Goal: Check status: Check status

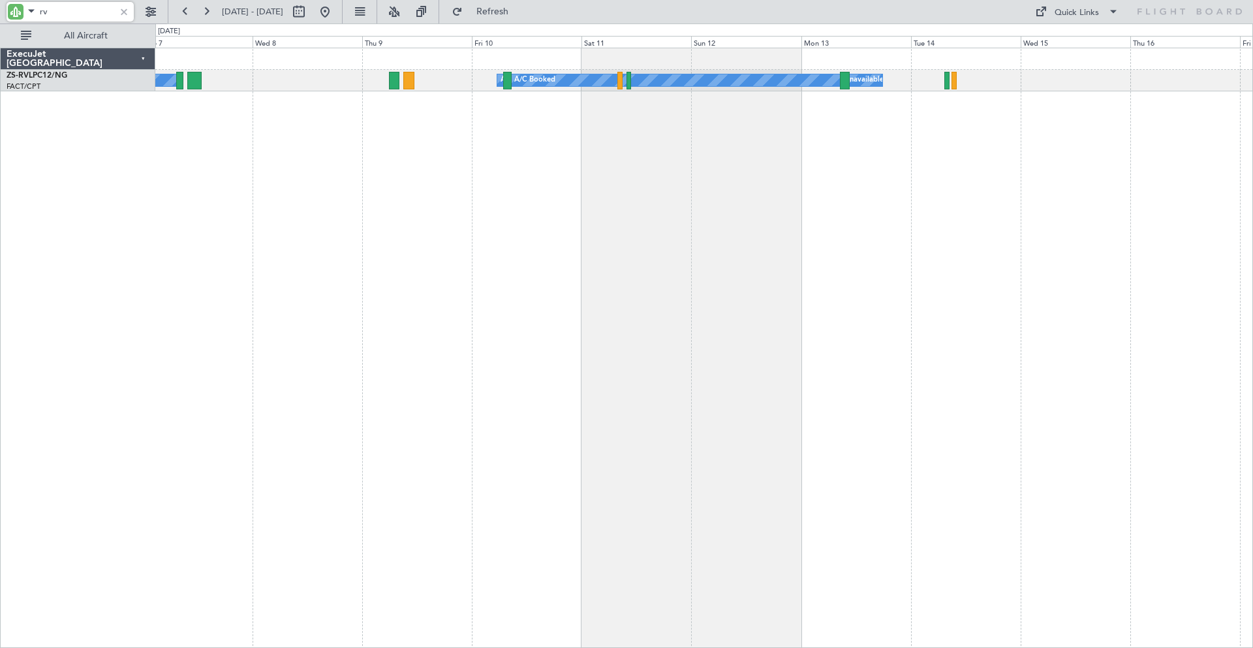
type input "r"
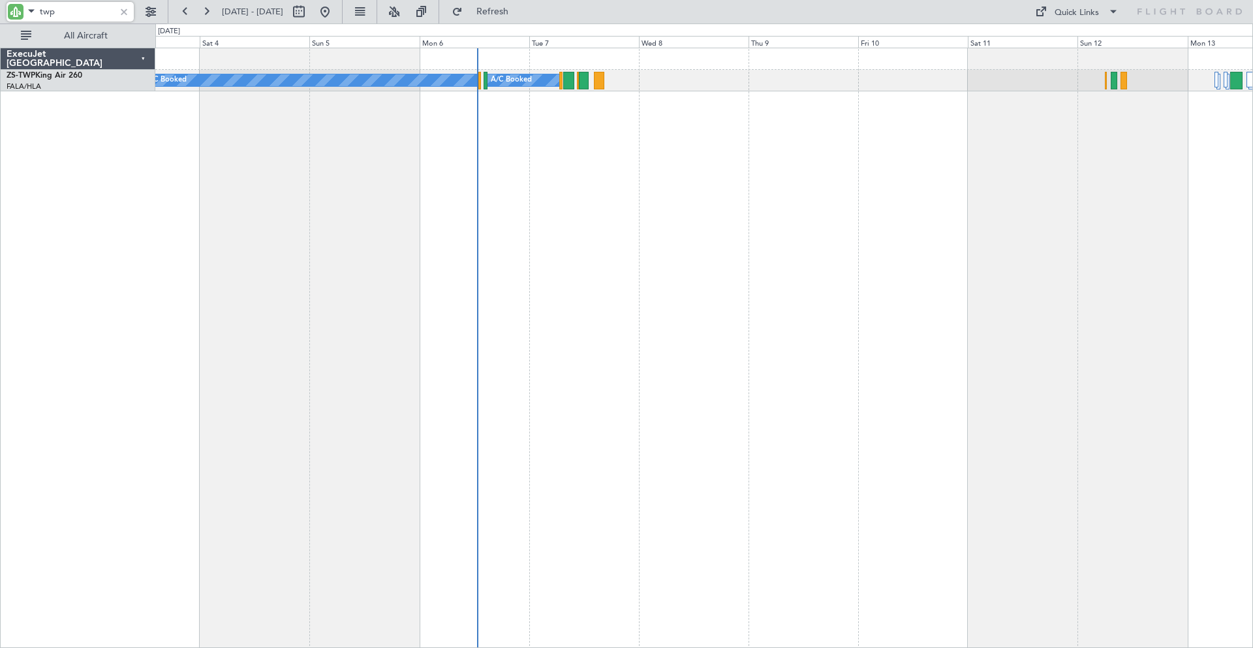
click at [820, 234] on div "A/C Booked A/C Booked" at bounding box center [704, 348] width 1098 height 601
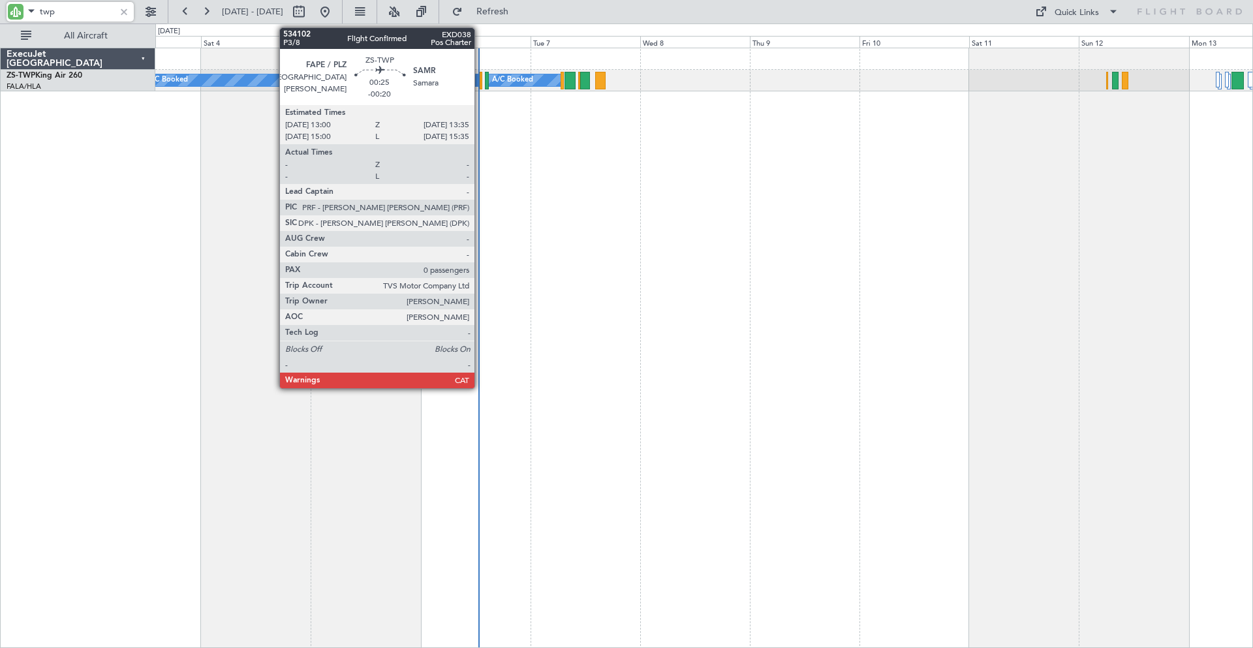
click at [480, 76] on div at bounding box center [481, 81] width 3 height 18
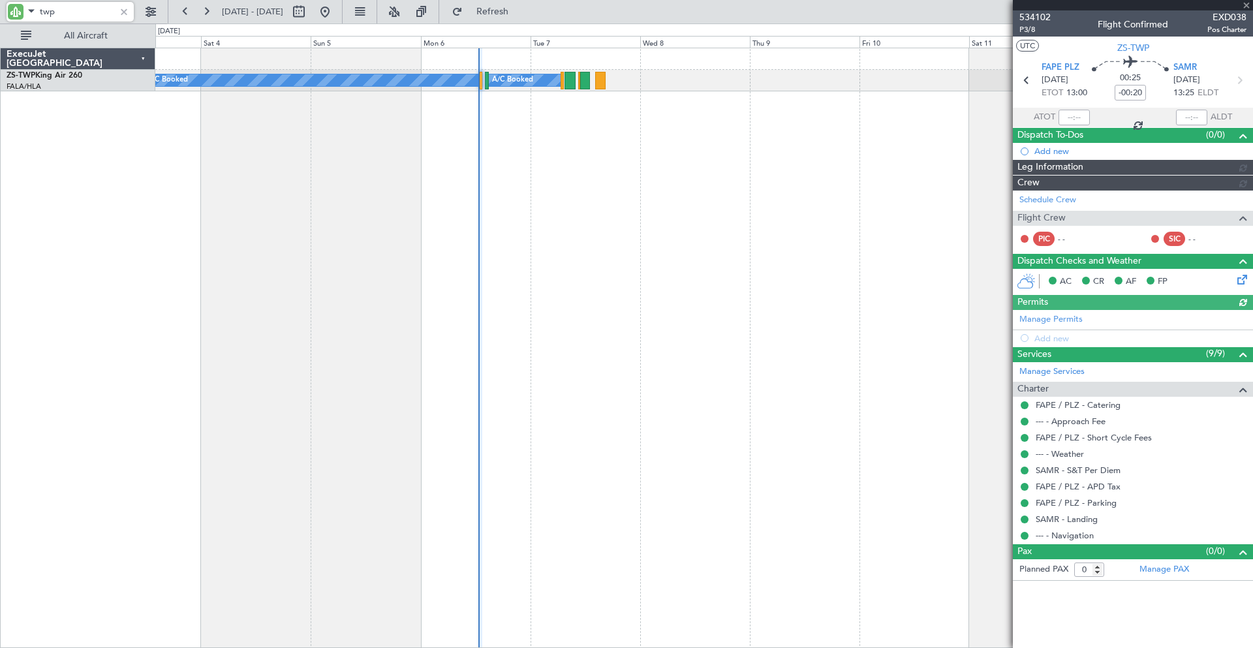
click at [1033, 9] on div at bounding box center [1133, 5] width 240 height 10
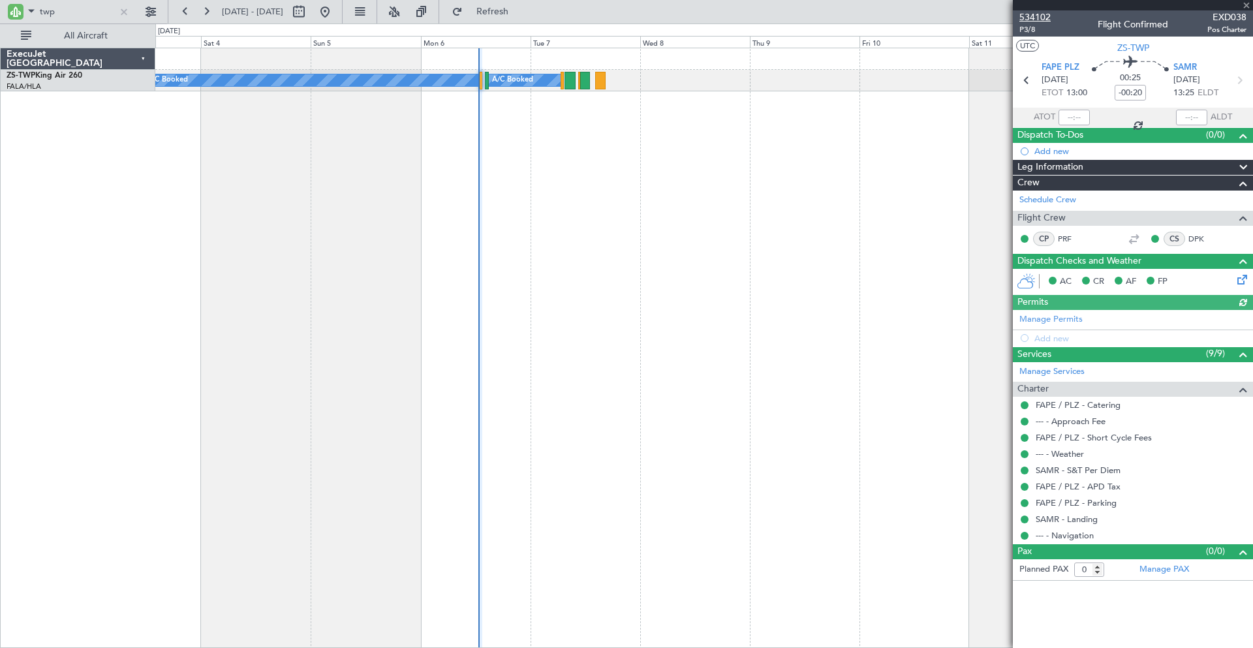
click at [1035, 16] on span "534102" at bounding box center [1035, 17] width 31 height 14
click at [70, 14] on input "twp" at bounding box center [77, 12] width 75 height 20
type input "t"
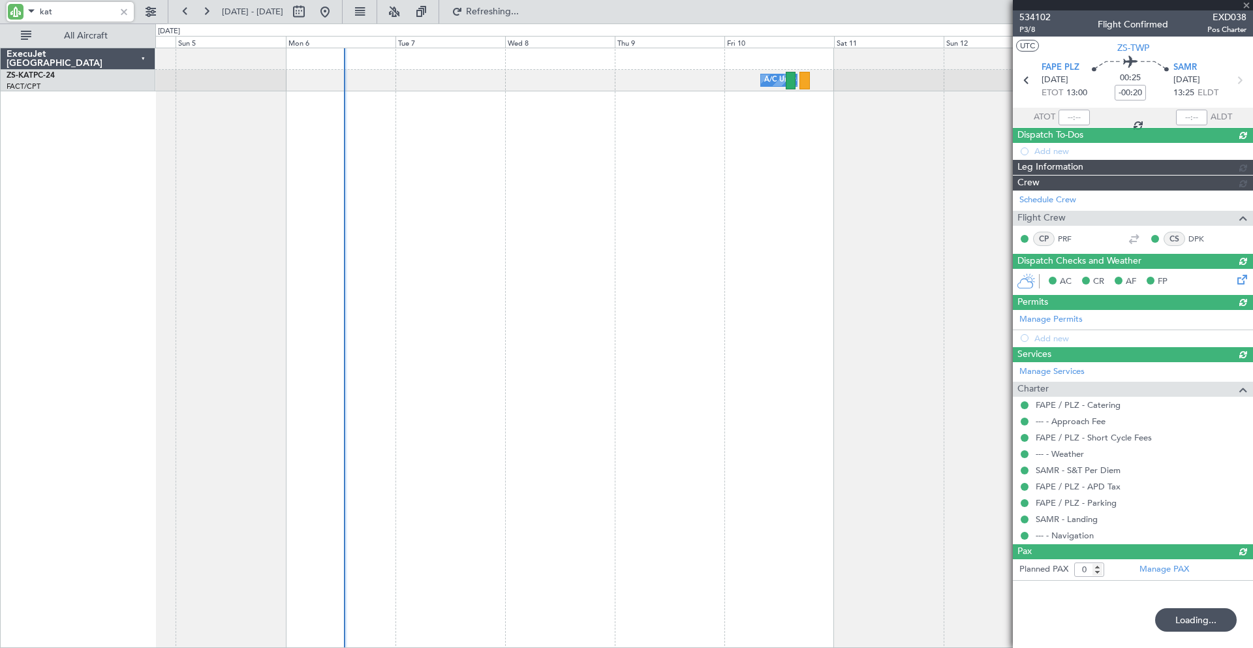
click at [472, 146] on div "A/C Unavailable" at bounding box center [704, 348] width 1098 height 601
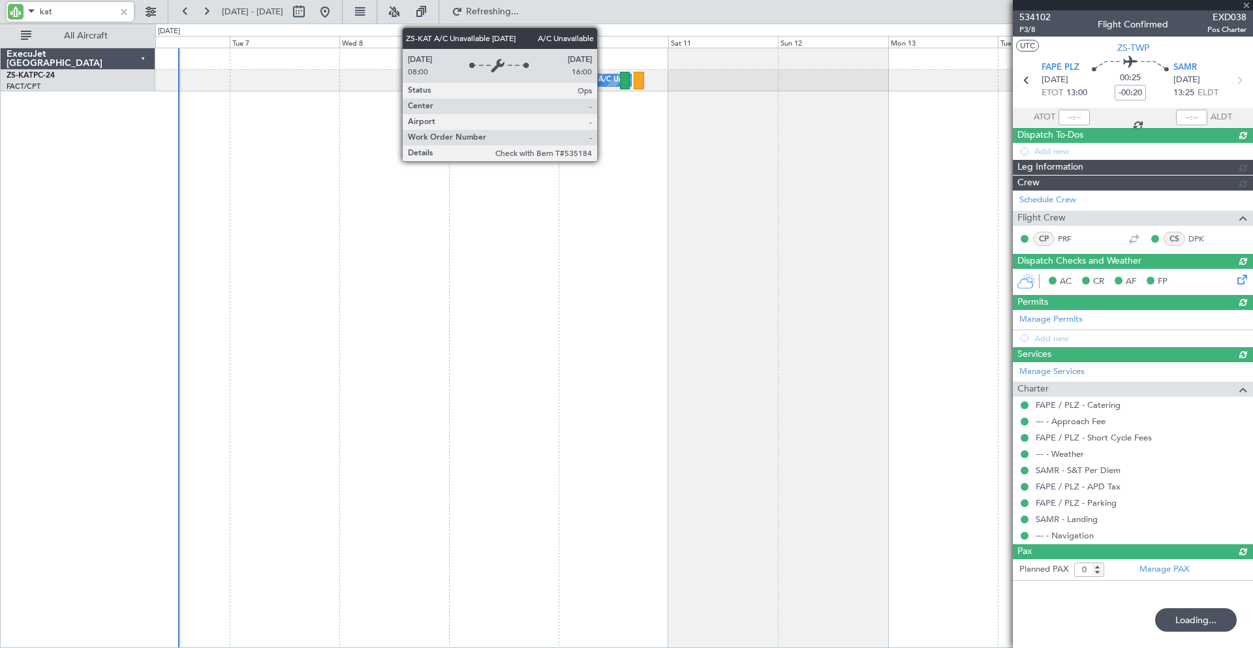
click at [603, 80] on div "A/C Unavailable" at bounding box center [626, 80] width 54 height 20
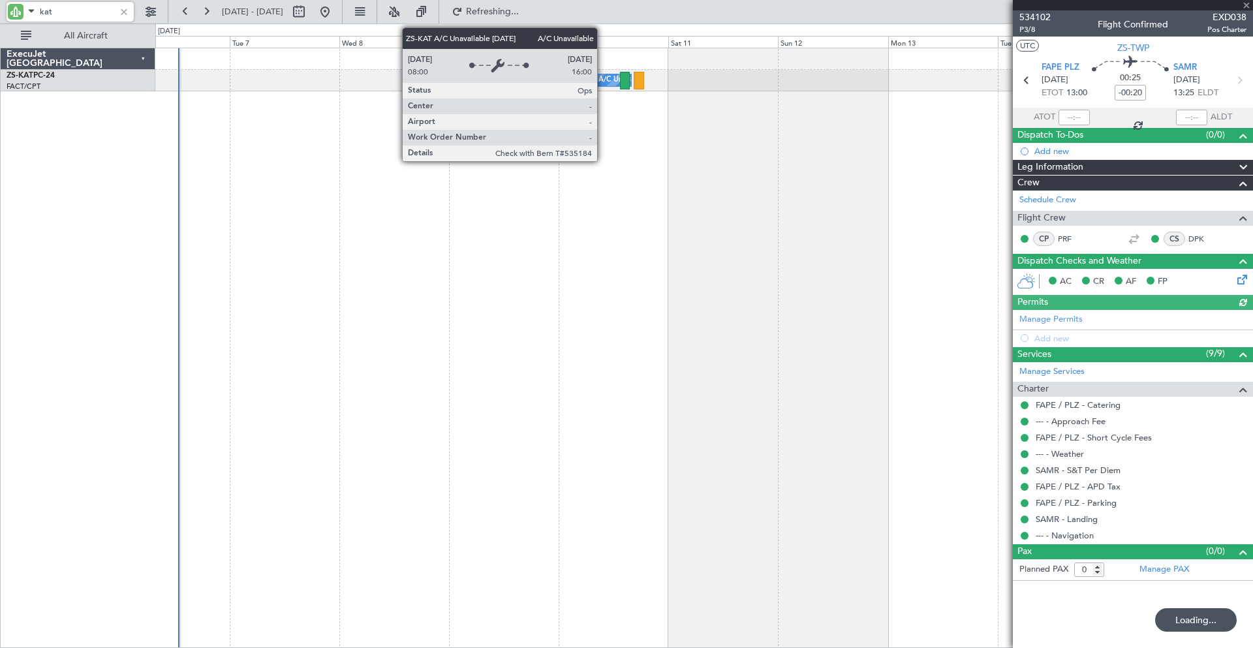
click at [603, 80] on div "A/C Unavailable" at bounding box center [626, 80] width 54 height 20
type input "kat"
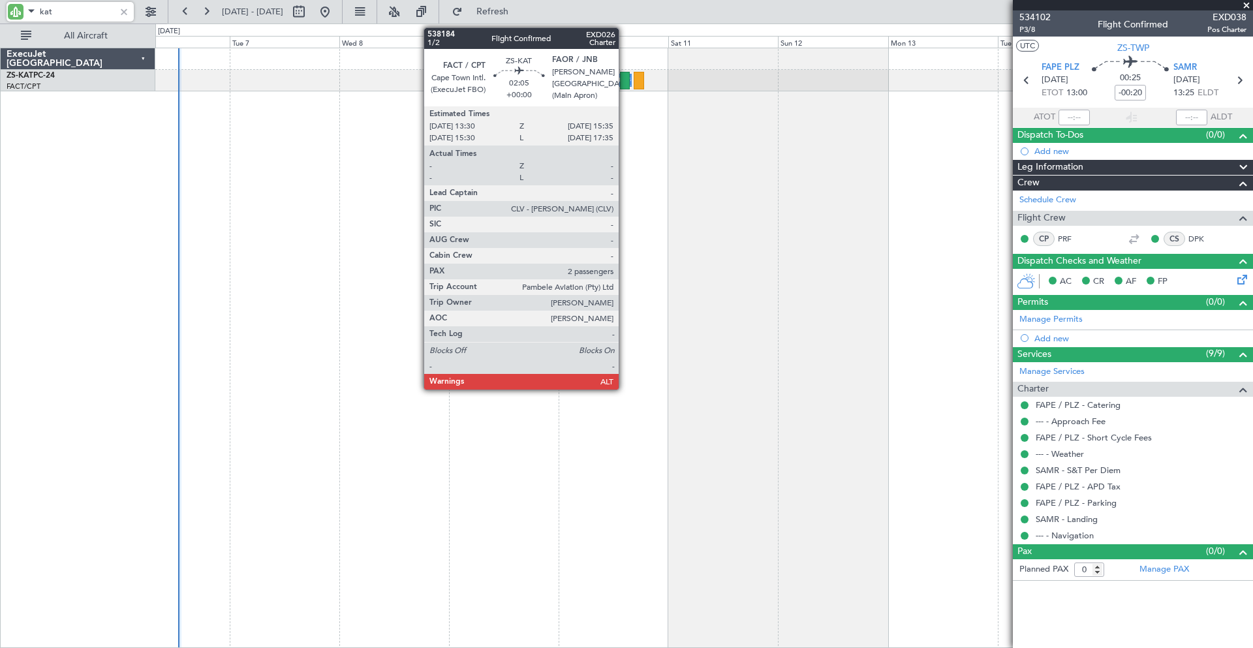
click at [625, 78] on div at bounding box center [625, 81] width 10 height 18
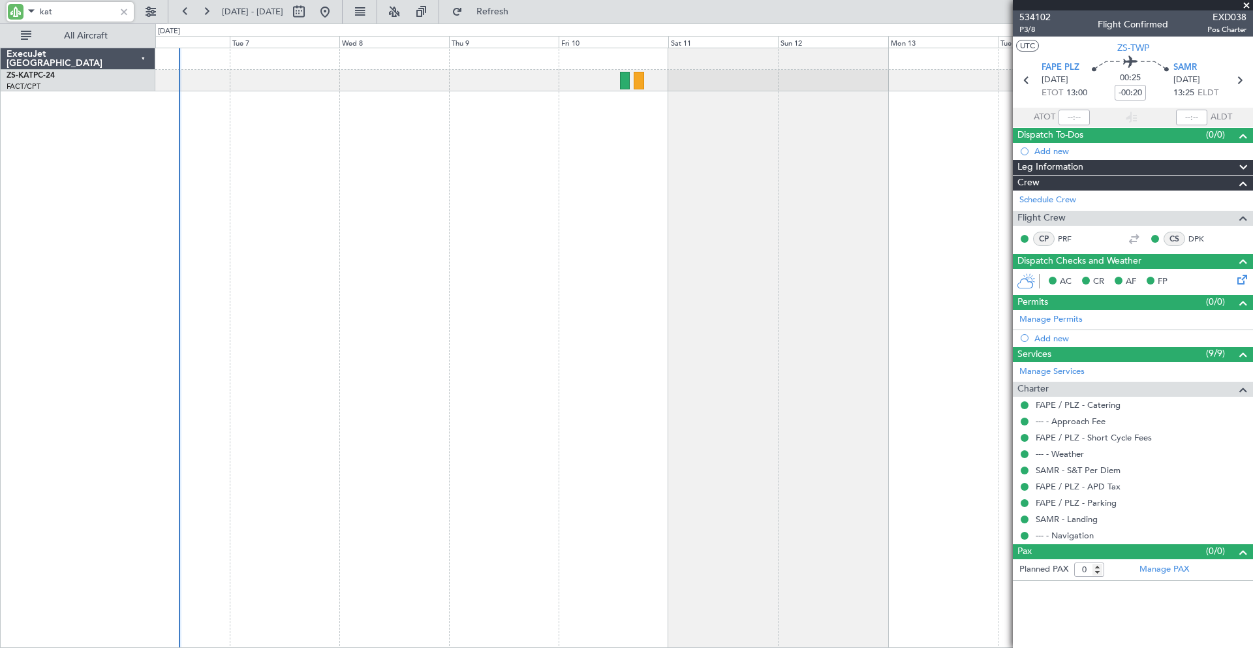
click at [128, 10] on div at bounding box center [124, 12] width 14 height 14
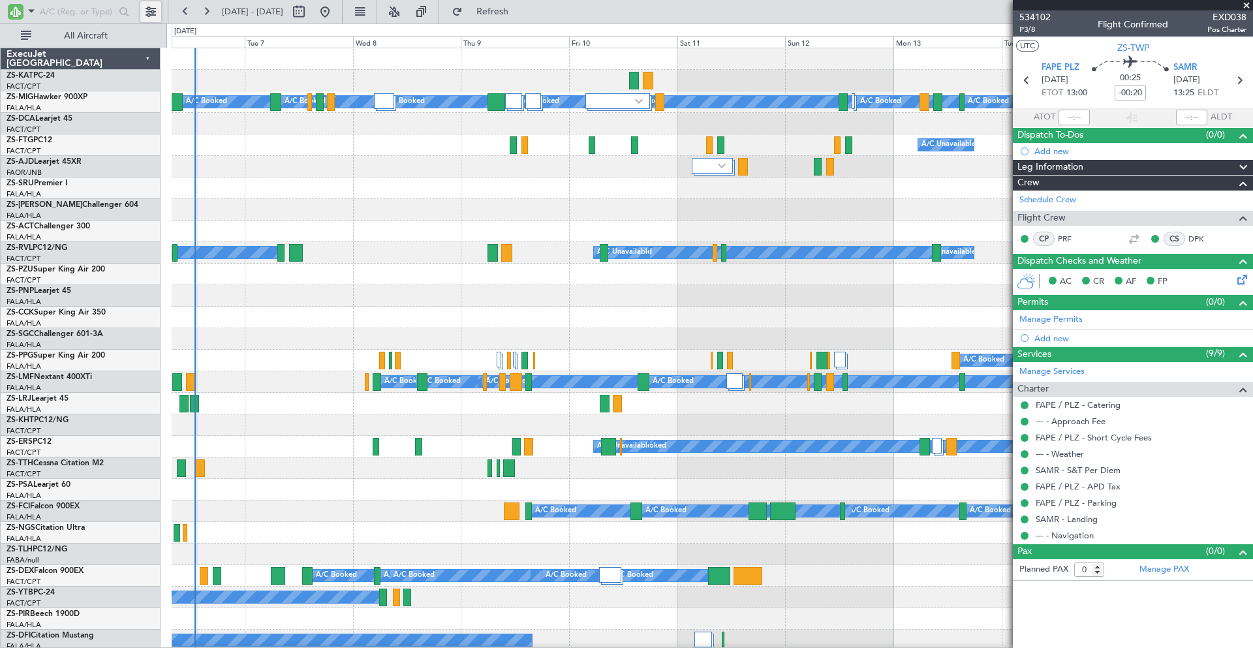
click at [150, 10] on button at bounding box center [150, 11] width 21 height 21
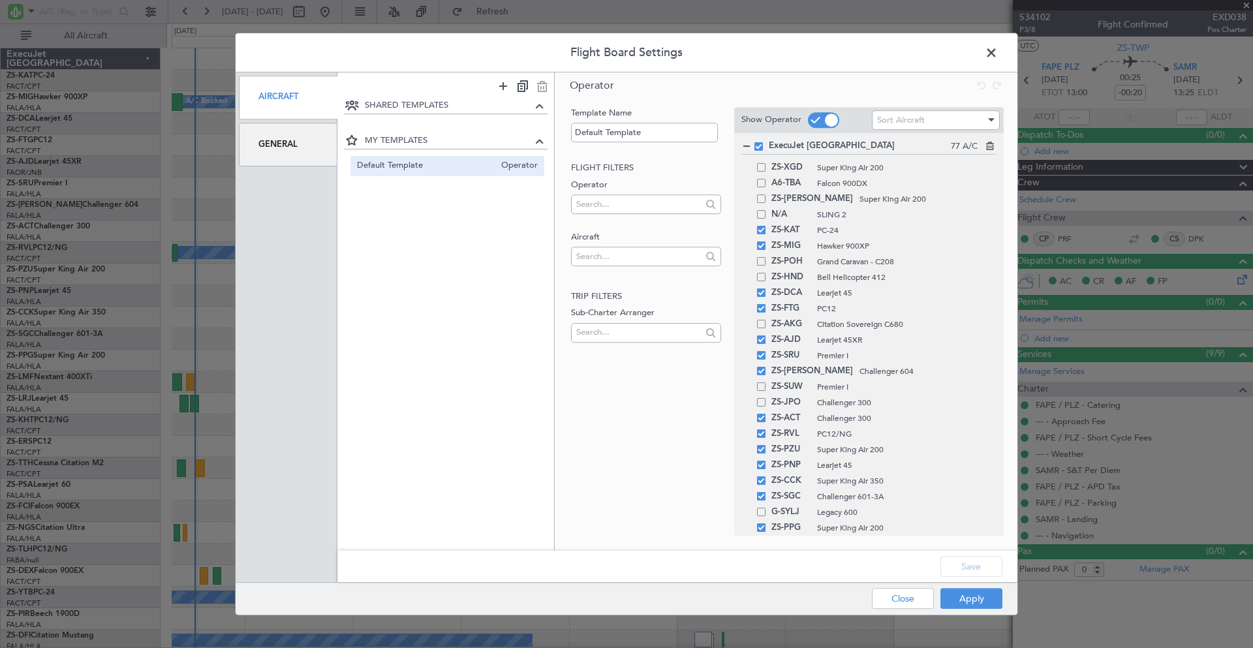
click at [270, 143] on div "General" at bounding box center [288, 145] width 99 height 44
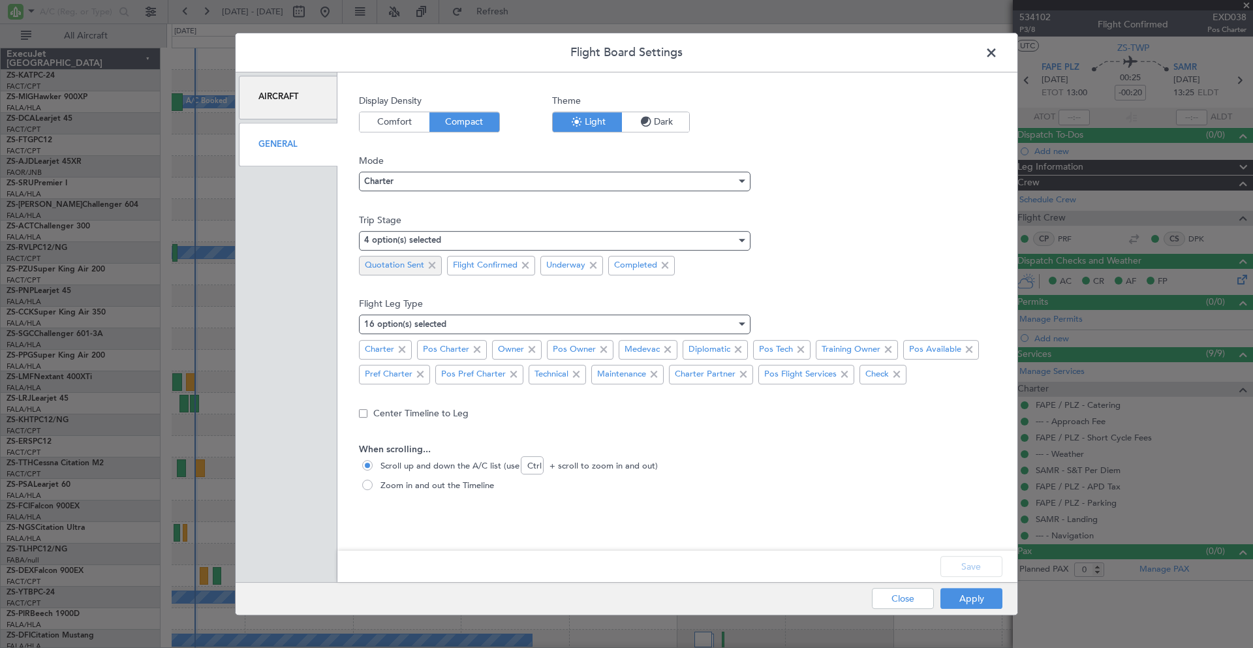
click at [433, 264] on span at bounding box center [432, 266] width 16 height 16
click at [972, 572] on button "Save" at bounding box center [972, 566] width 62 height 21
click at [972, 601] on button "Apply" at bounding box center [972, 598] width 62 height 21
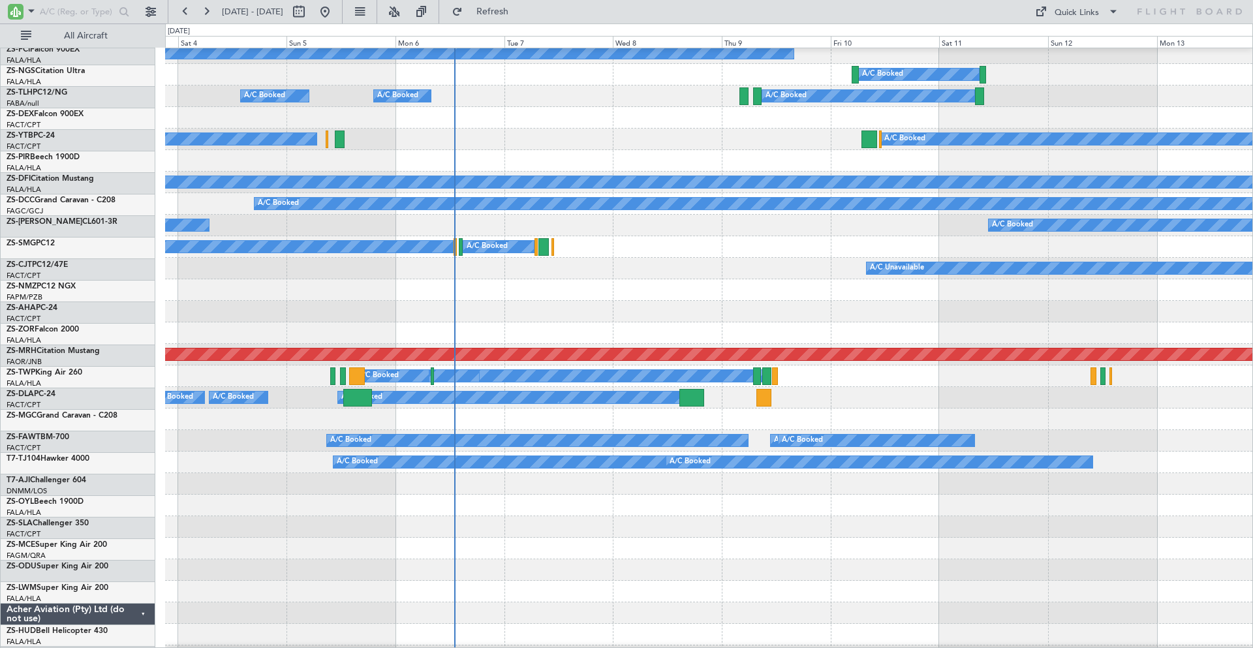
scroll to position [649, 0]
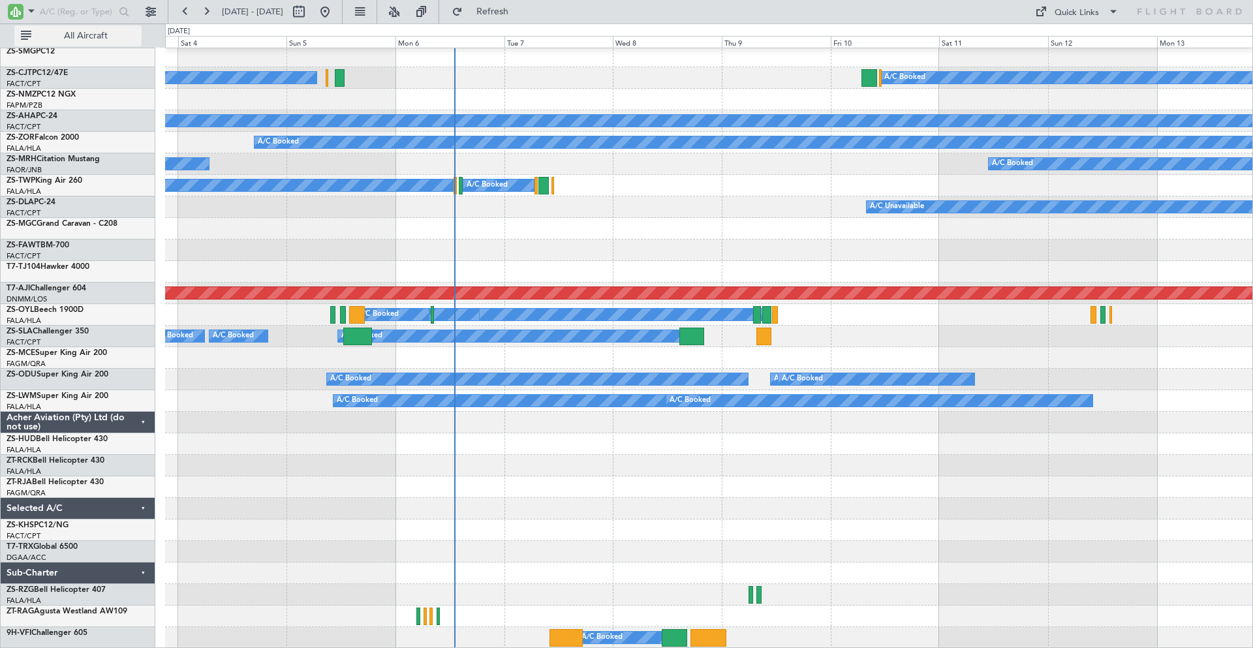
drag, startPoint x: 60, startPoint y: 11, endPoint x: 80, endPoint y: 33, distance: 29.1
click at [61, 11] on input "text" at bounding box center [77, 12] width 75 height 20
click at [70, 12] on input "text" at bounding box center [77, 12] width 75 height 20
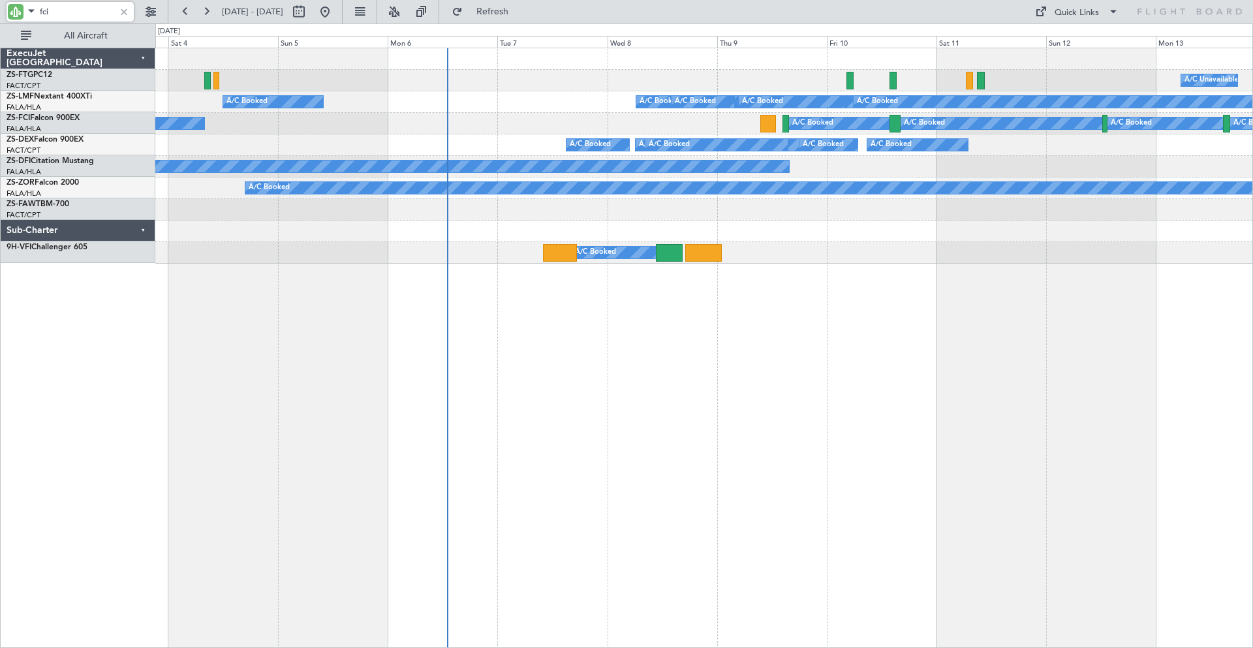
scroll to position [0, 0]
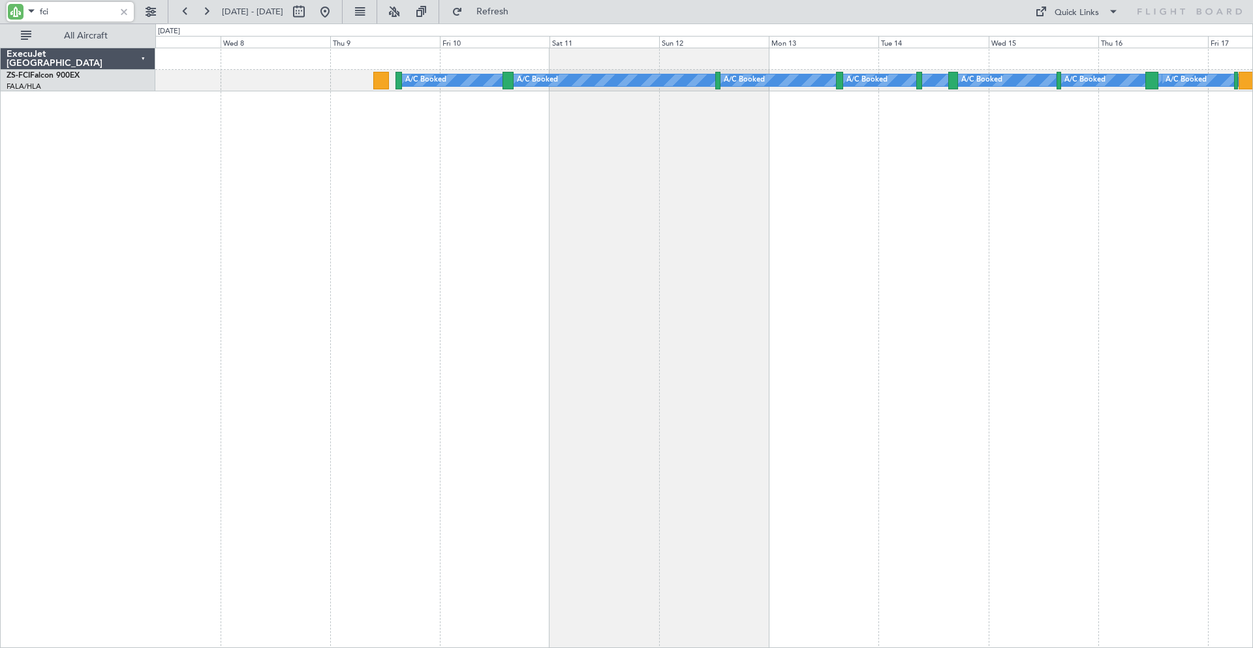
click at [657, 295] on div "A/C Booked A/C Booked A/C Booked A/C Booked A/C Booked A/C Booked A/C Booked A/…" at bounding box center [704, 348] width 1098 height 601
click at [614, 305] on div "A/C Booked A/C Booked A/C Booked A/C Booked A/C Booked A/C Booked A/C Booked A/…" at bounding box center [704, 348] width 1098 height 601
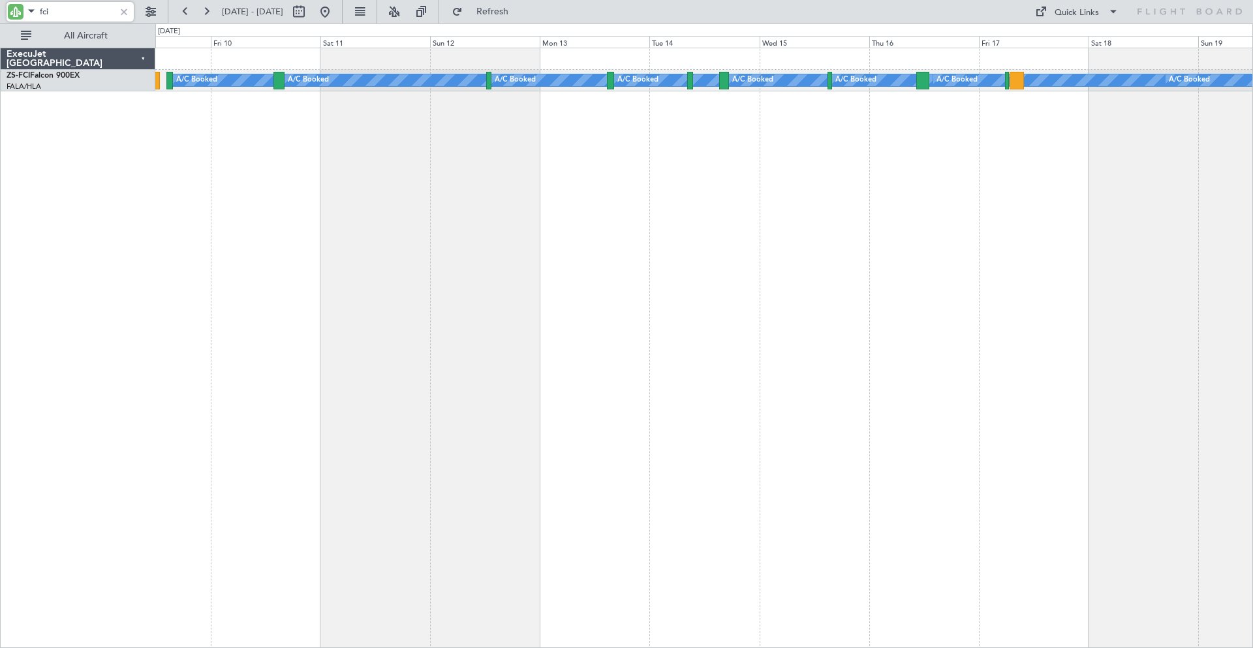
click at [649, 290] on div "A/C Booked A/C Booked A/C Booked A/C Booked A/C Booked A/C Booked A/C Booked A/…" at bounding box center [704, 348] width 1098 height 601
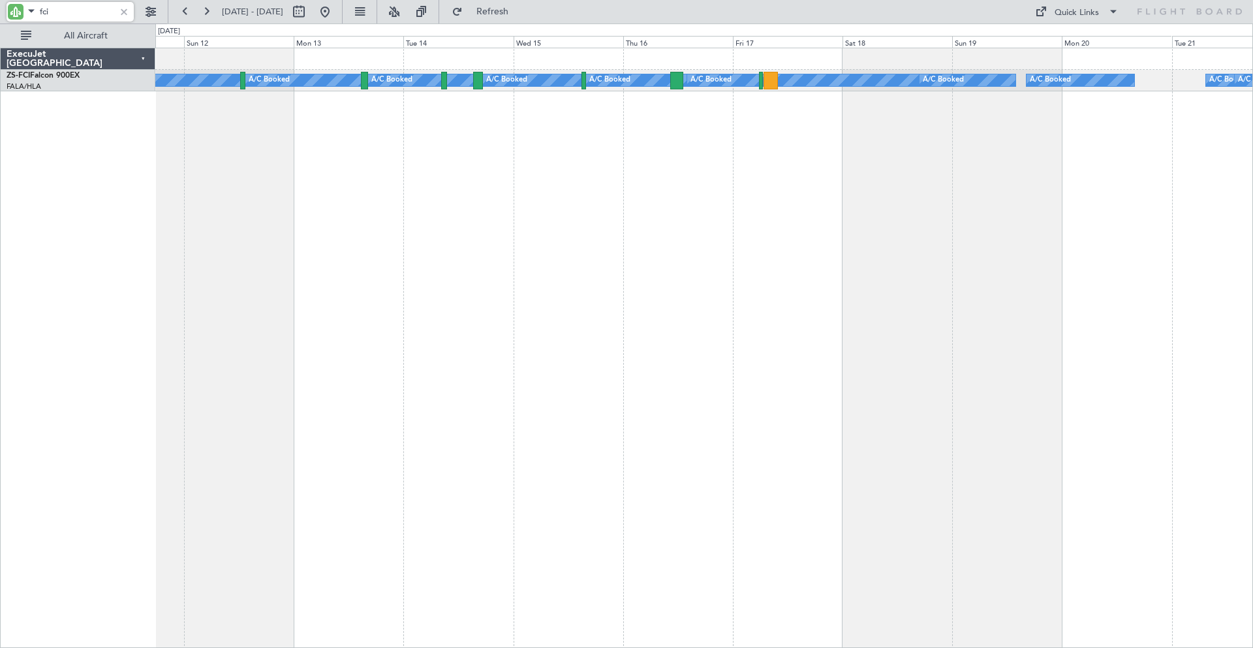
click at [1012, 263] on div "A/C Booked A/C Booked A/C Booked A/C Booked A/C Booked A/C Booked A/C Booked A/…" at bounding box center [704, 348] width 1098 height 601
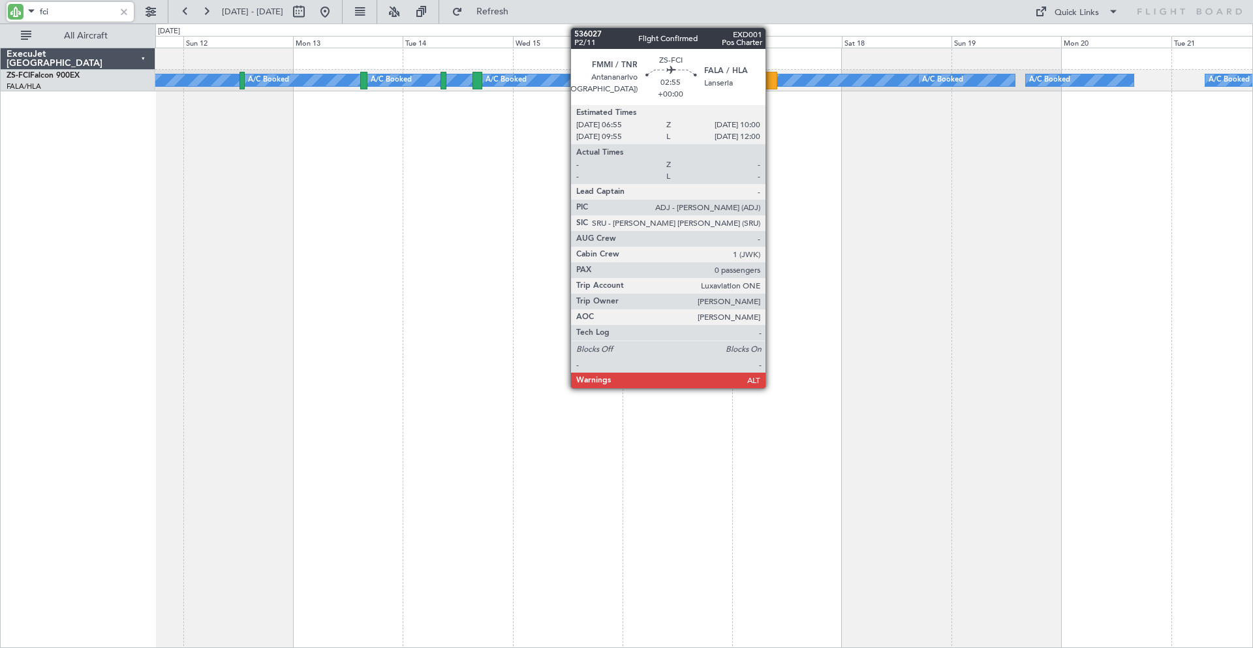
click at [772, 78] on div at bounding box center [770, 81] width 14 height 18
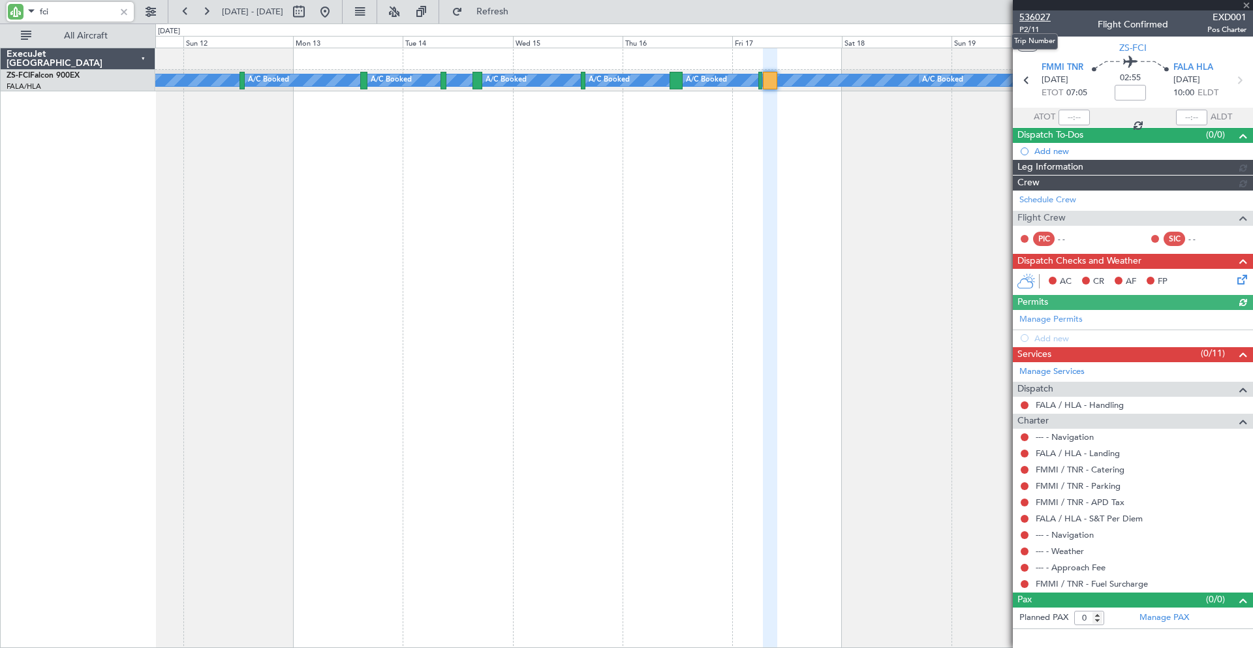
type input "fci"
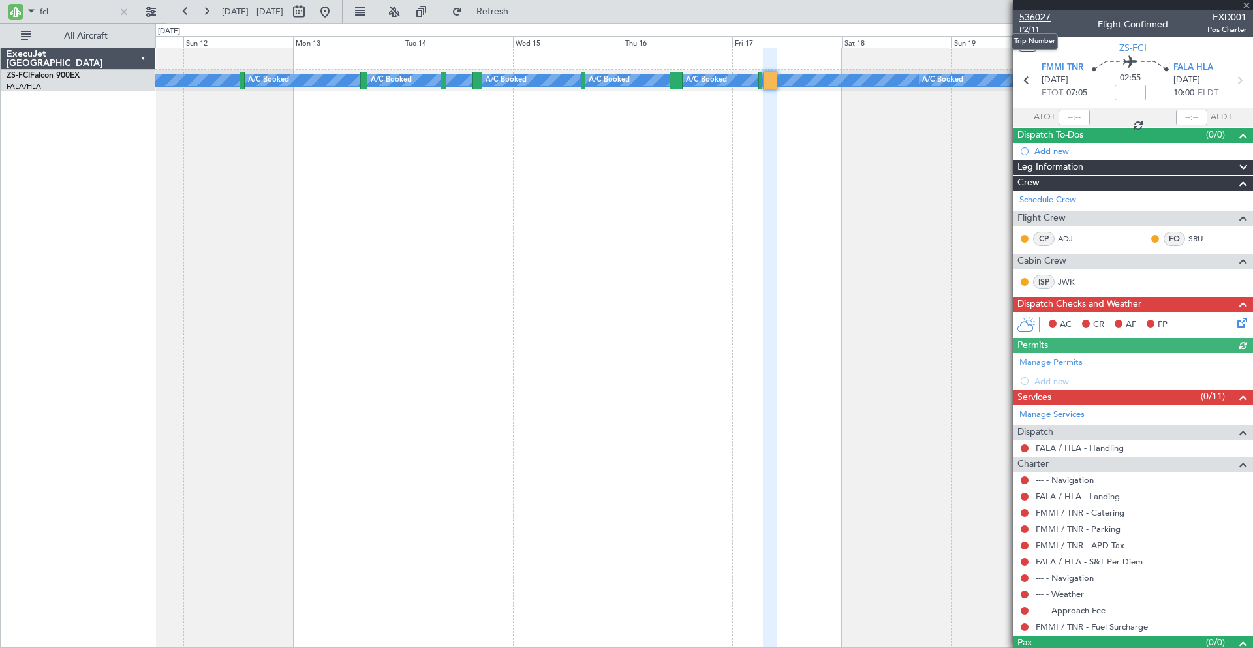
click at [1040, 15] on span "536027" at bounding box center [1035, 17] width 31 height 14
